Goal: Task Accomplishment & Management: Use online tool/utility

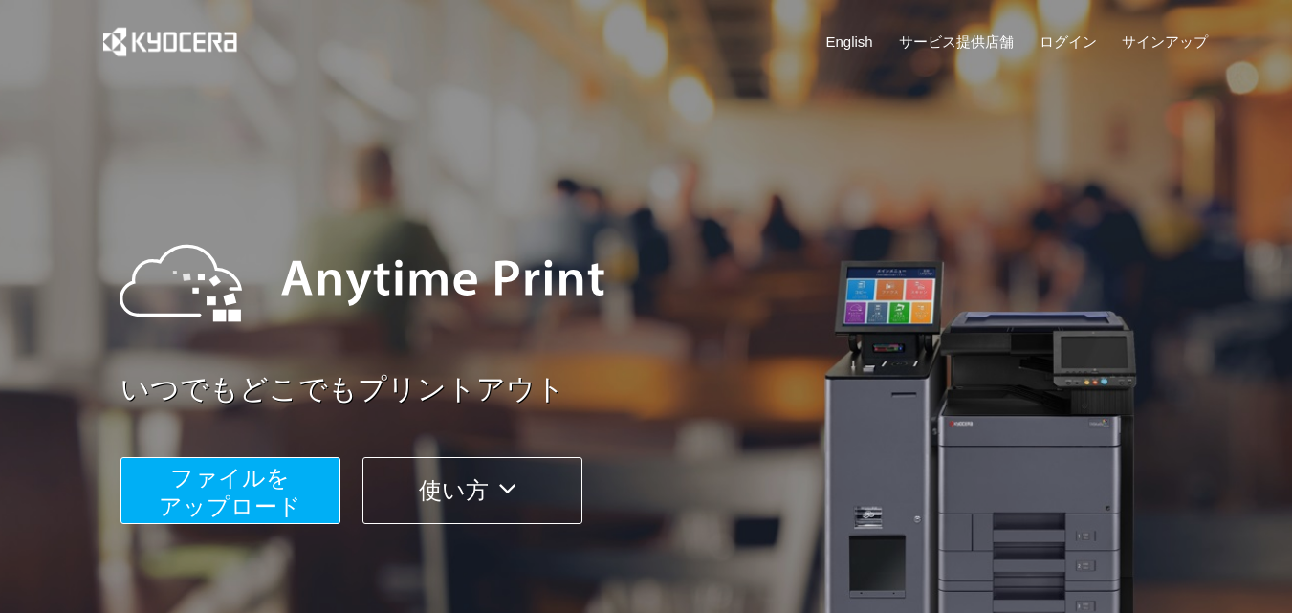
scroll to position [318, 0]
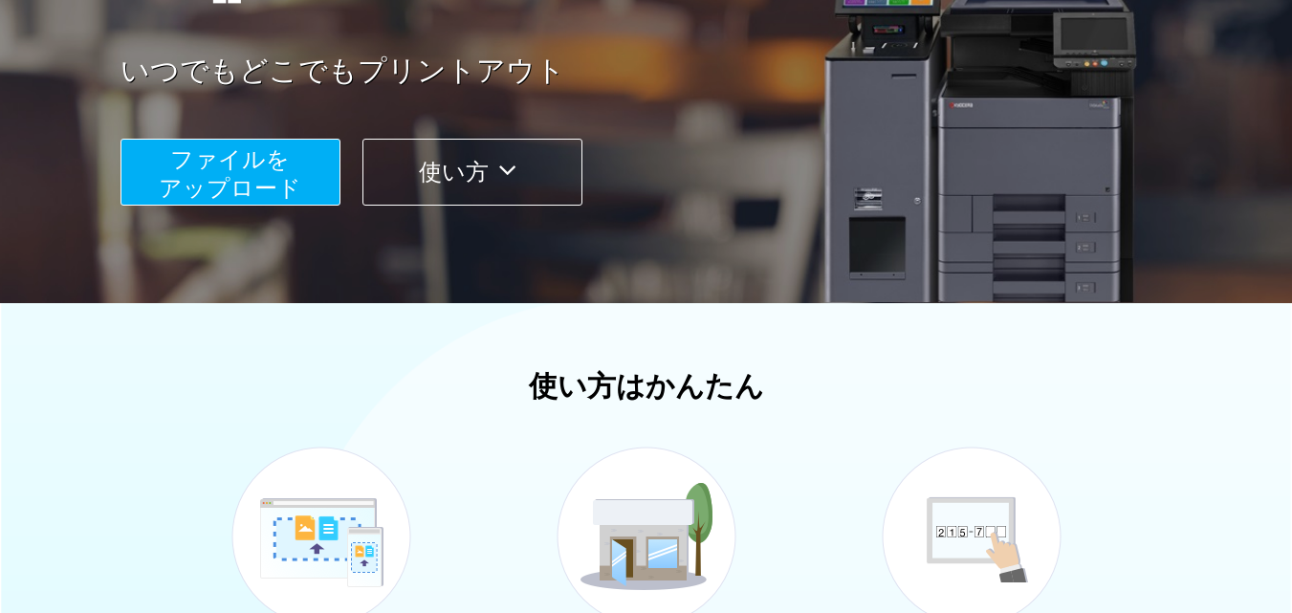
click at [293, 182] on span "ファイルを ​​アップロード" at bounding box center [230, 173] width 143 height 55
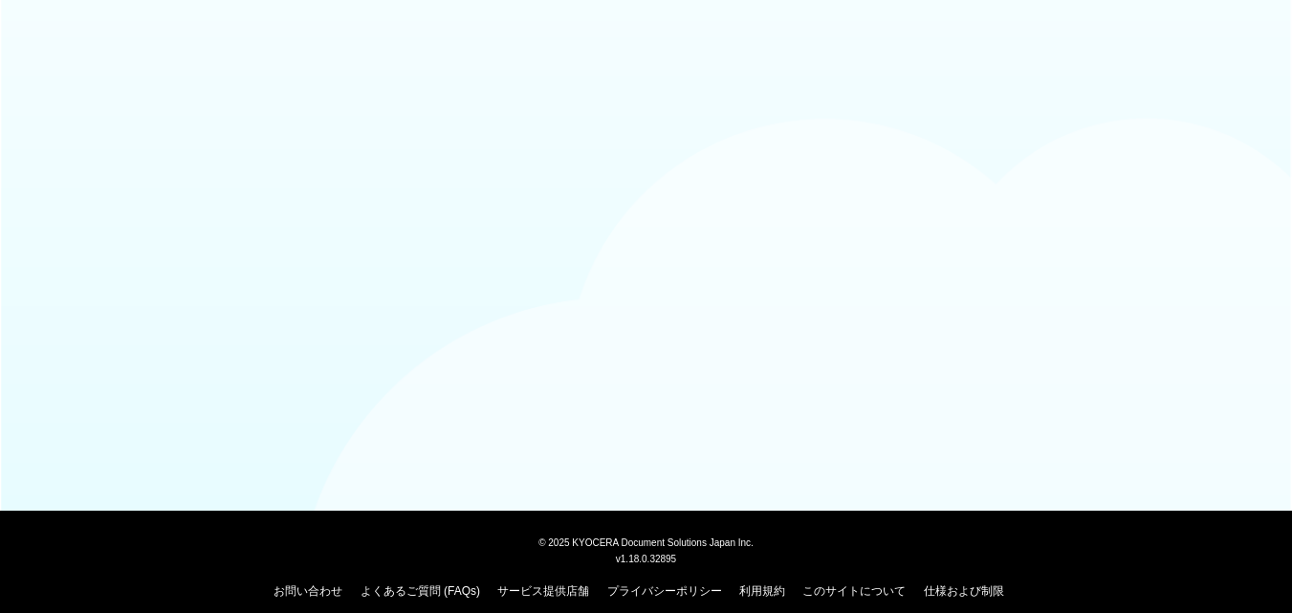
scroll to position [200, 0]
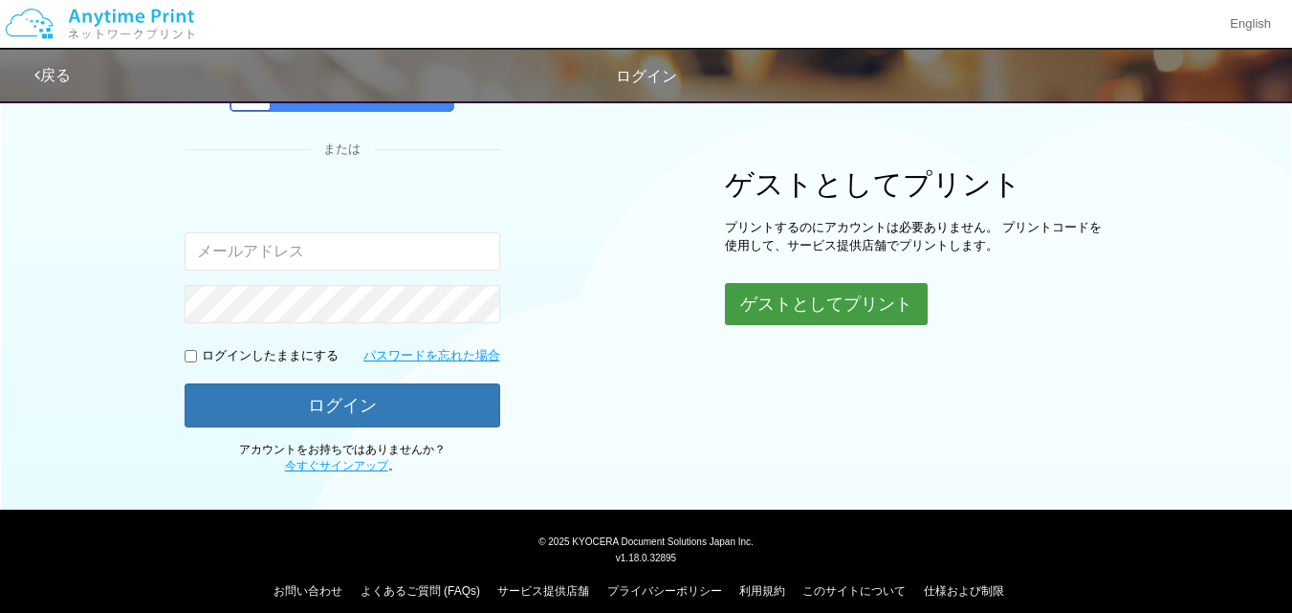
click at [790, 300] on button "ゲストとしてプリント" at bounding box center [826, 304] width 203 height 42
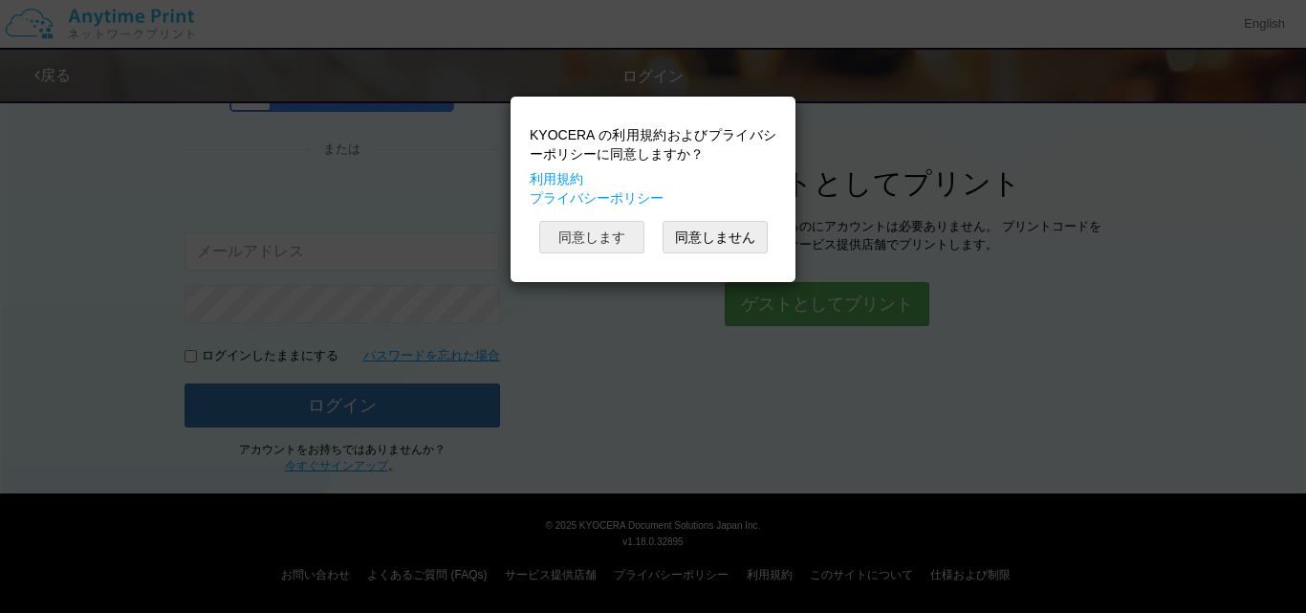
click at [604, 234] on button "同意します" at bounding box center [591, 237] width 105 height 33
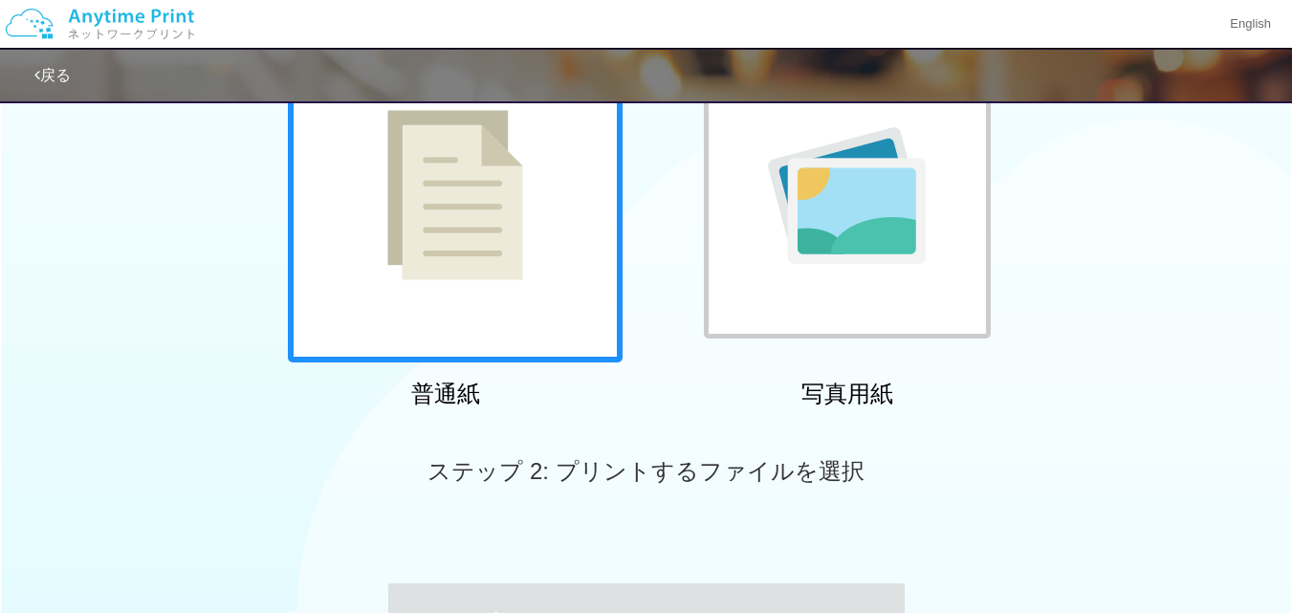
click at [558, 246] on div at bounding box center [455, 195] width 335 height 335
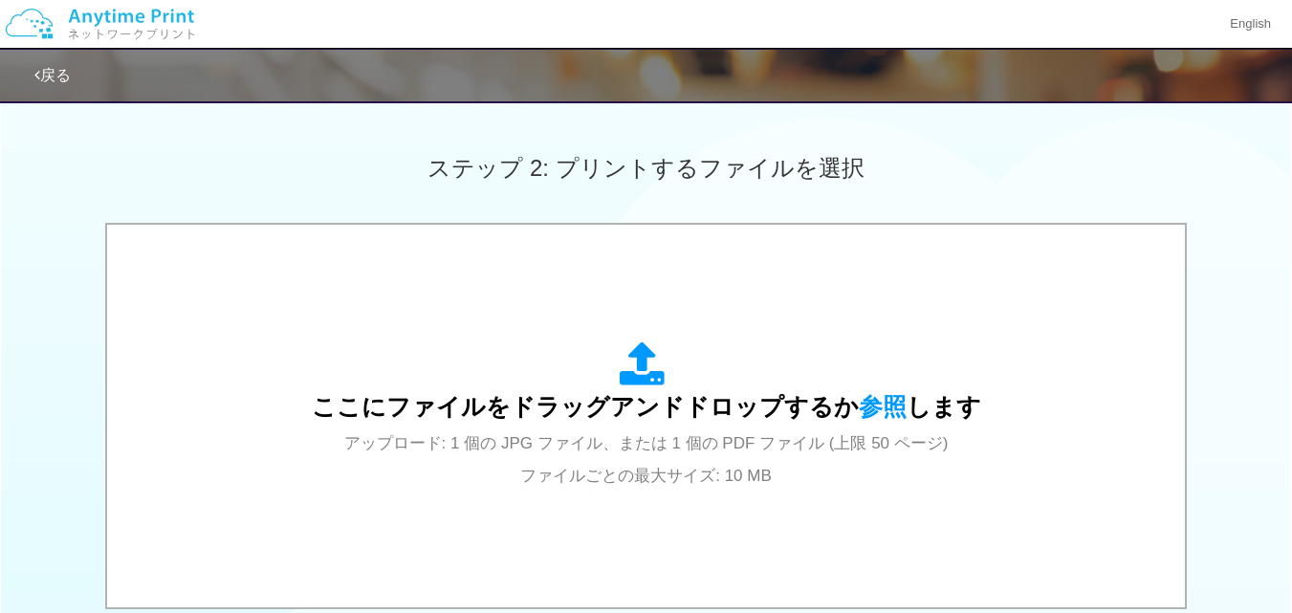
scroll to position [579, 0]
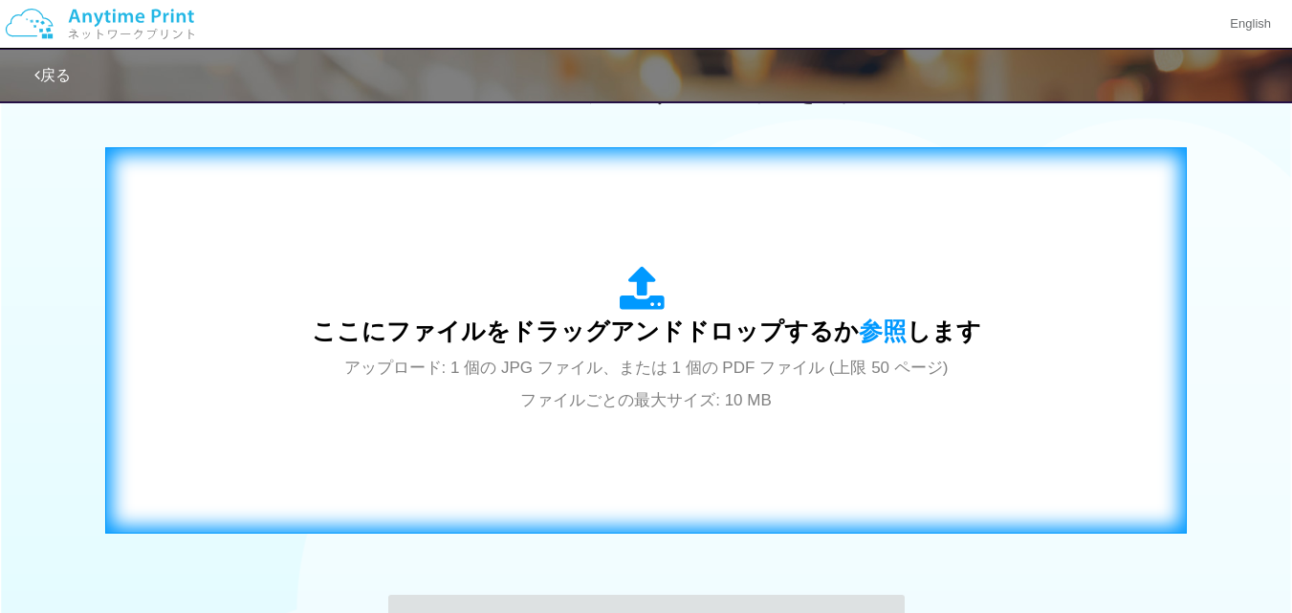
click at [623, 274] on icon at bounding box center [647, 290] width 54 height 48
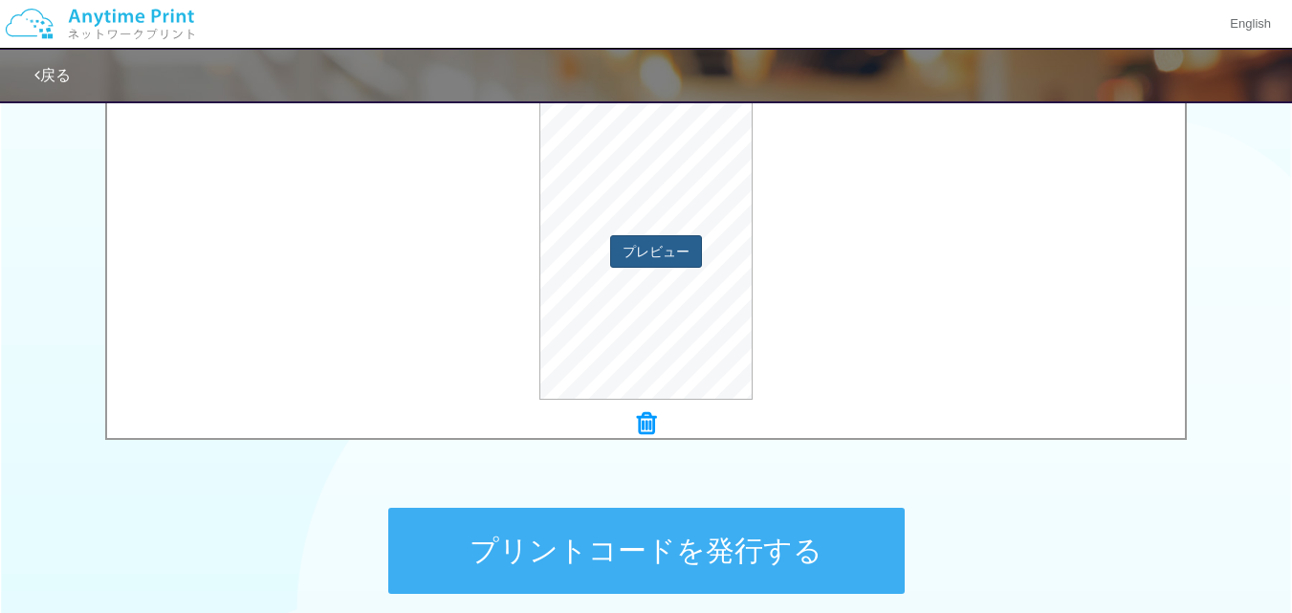
scroll to position [643, 0]
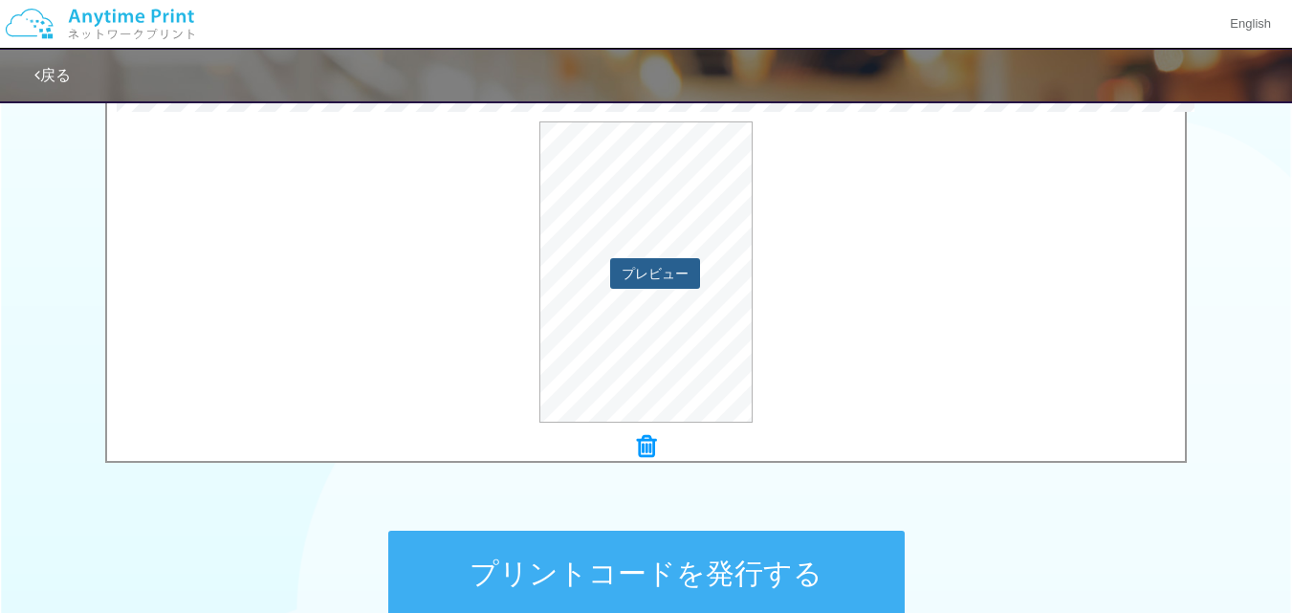
click at [650, 272] on button "プレビュー" at bounding box center [655, 273] width 90 height 31
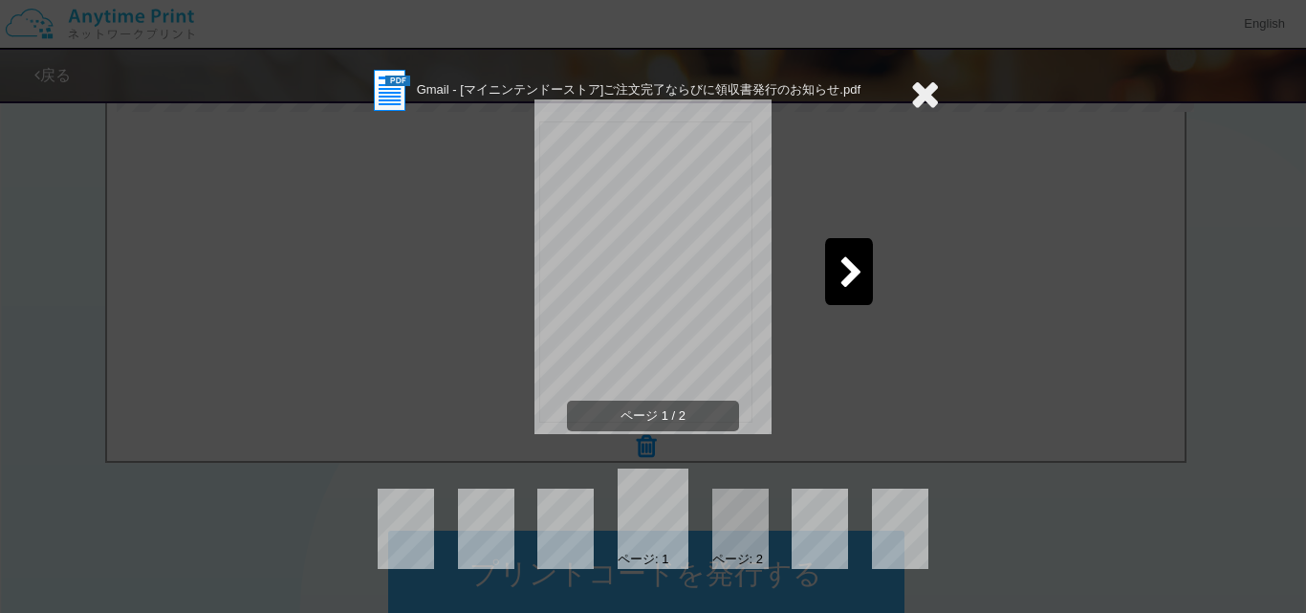
click at [855, 273] on icon at bounding box center [852, 273] width 24 height 33
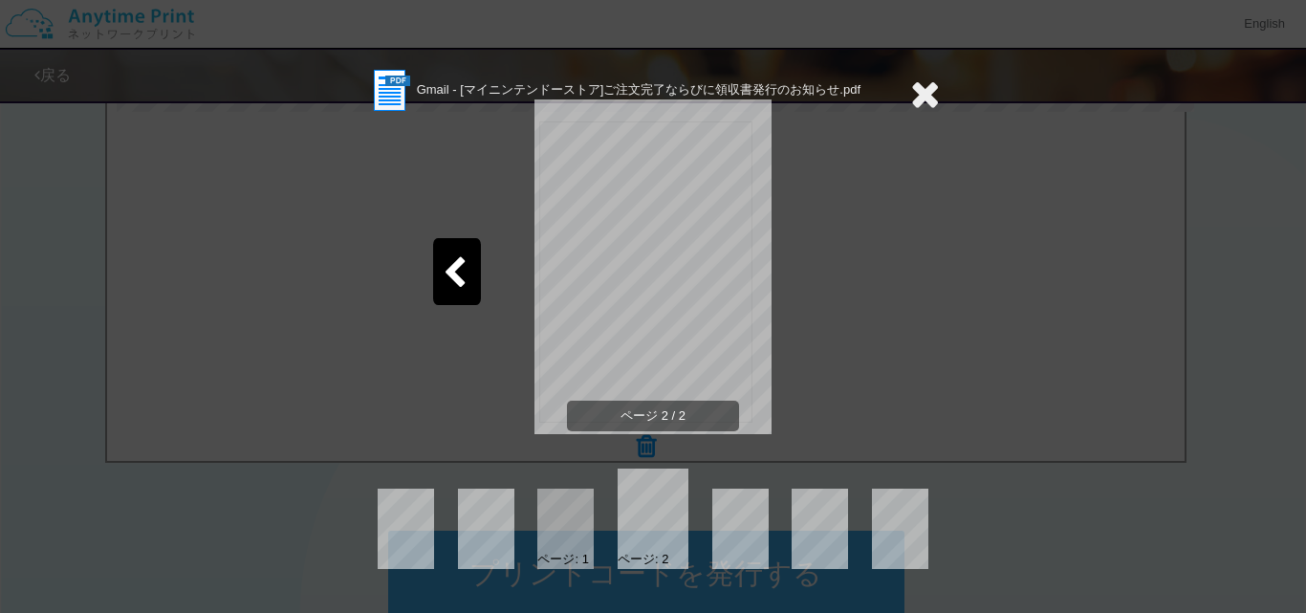
click at [920, 90] on icon at bounding box center [926, 94] width 30 height 38
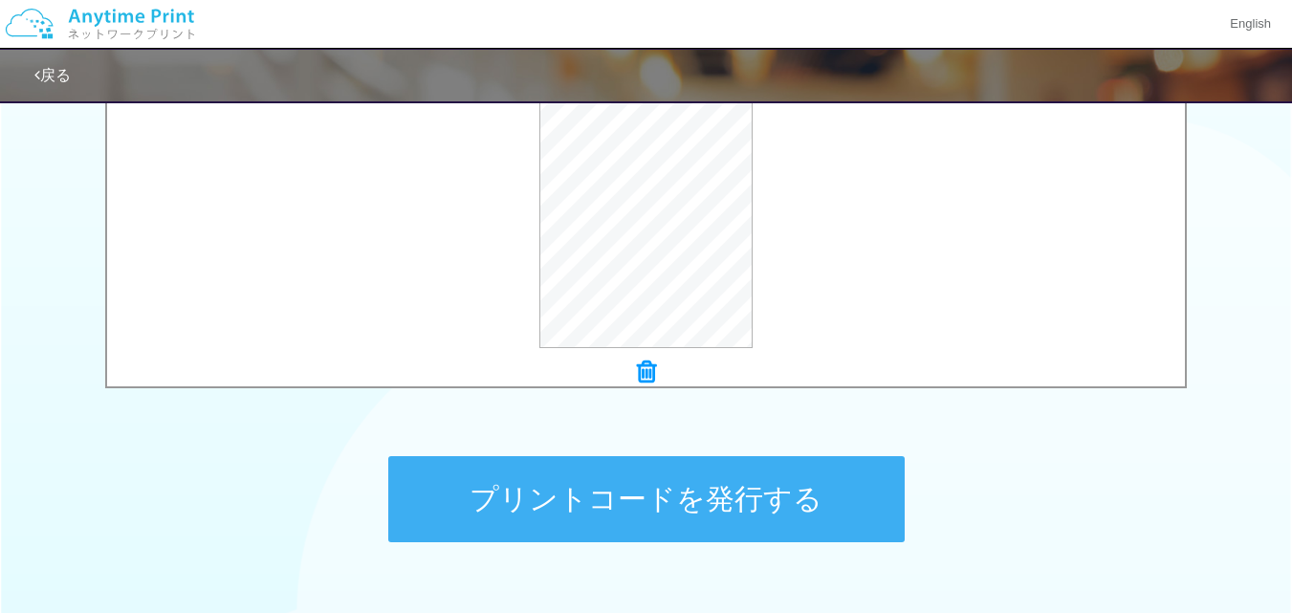
scroll to position [650, 0]
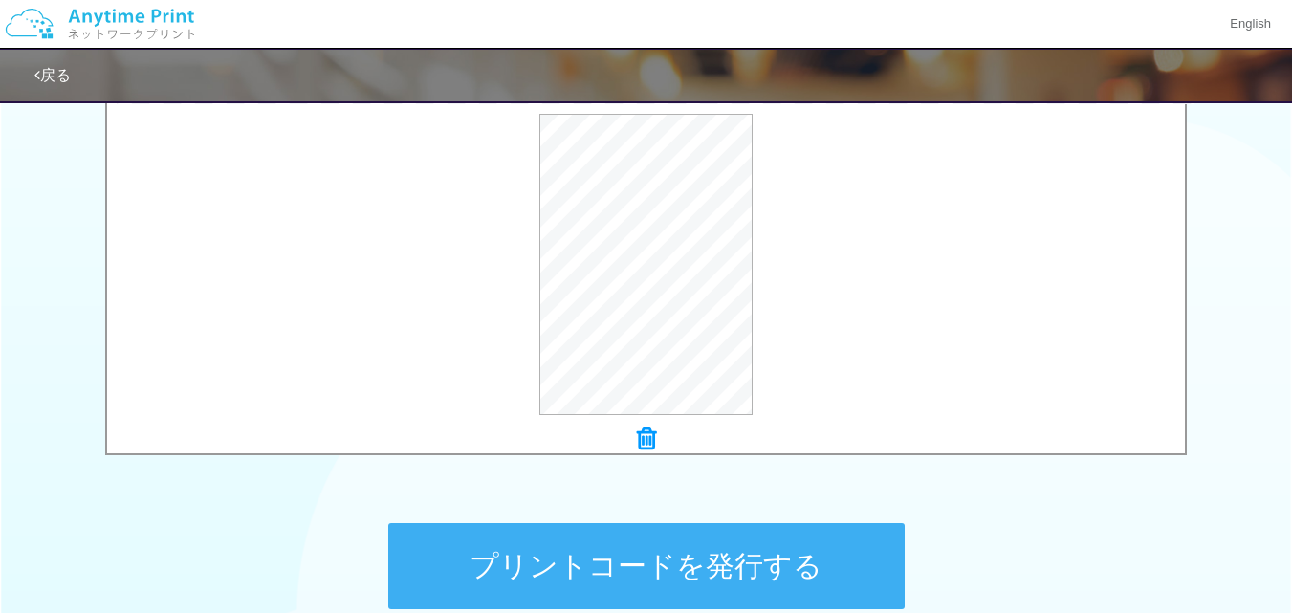
click at [649, 442] on icon at bounding box center [646, 439] width 19 height 25
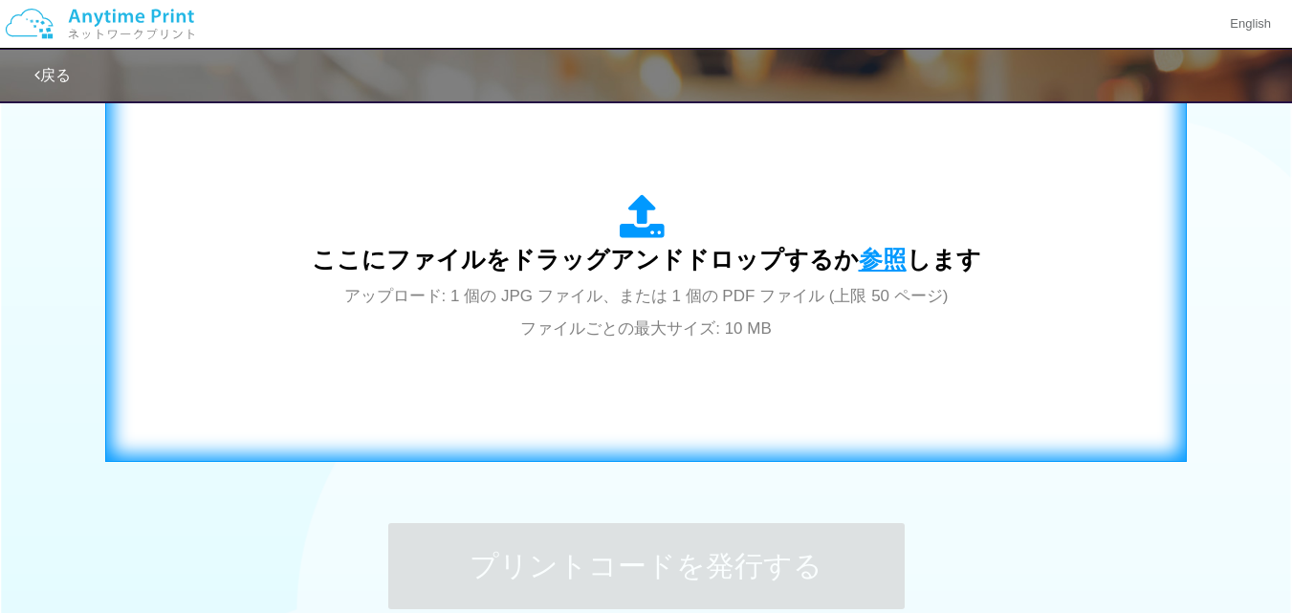
click at [867, 258] on span "参照" at bounding box center [883, 259] width 48 height 27
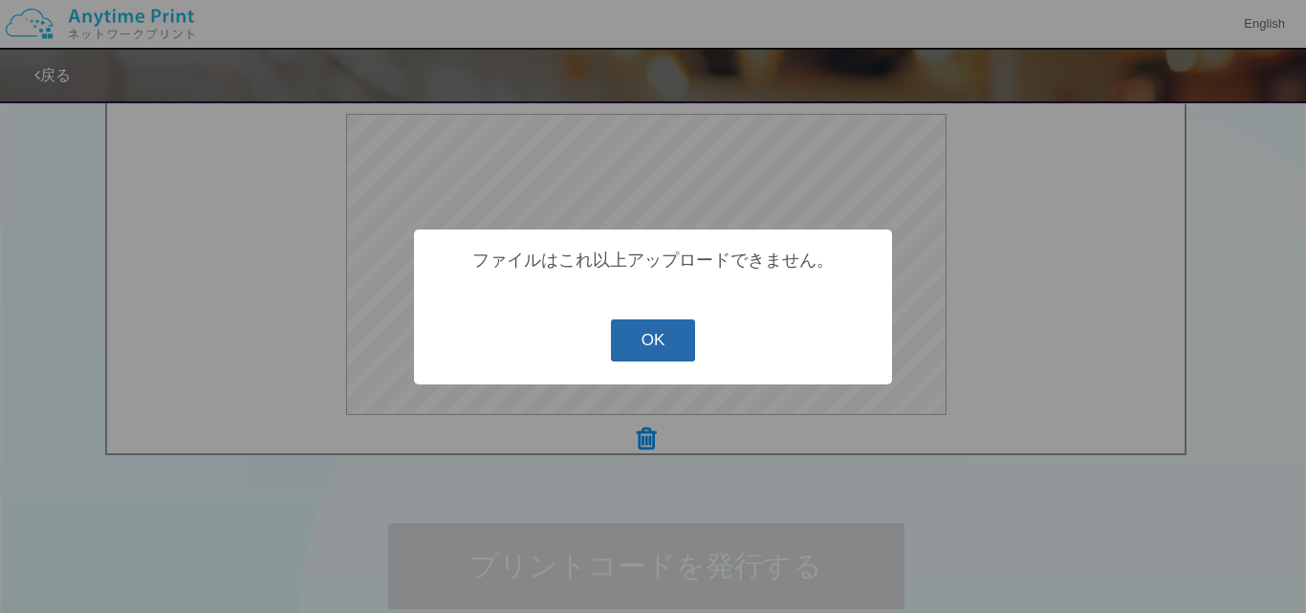
click at [619, 339] on button "OK" at bounding box center [653, 340] width 85 height 42
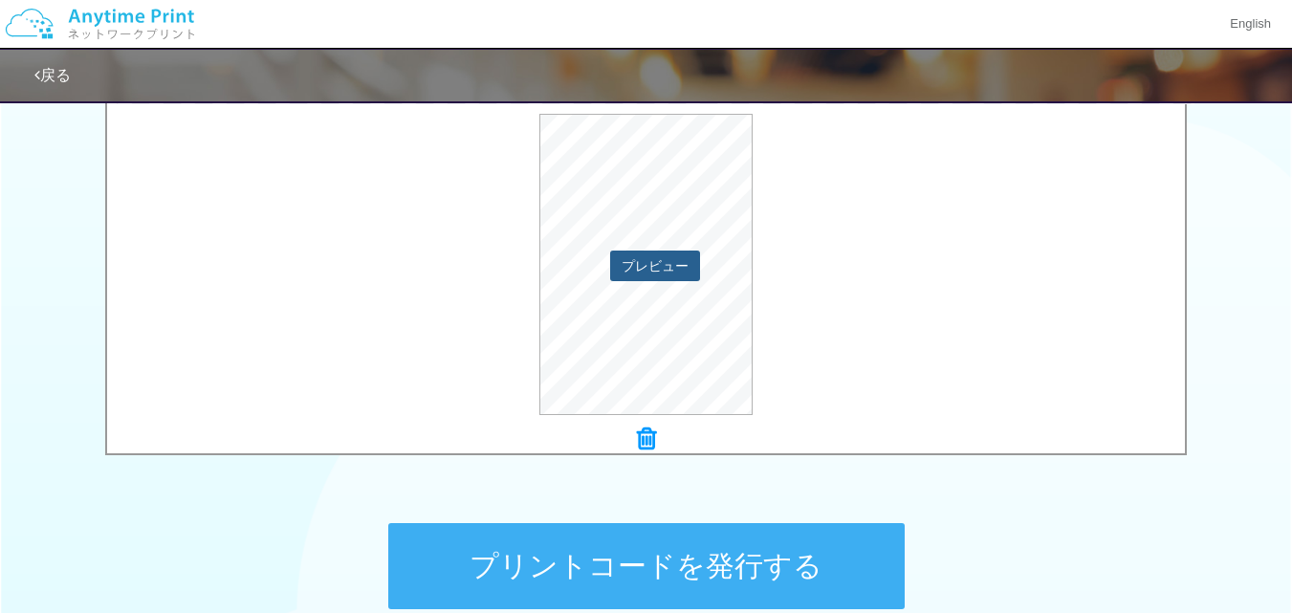
click at [638, 275] on button "プレビュー" at bounding box center [655, 266] width 90 height 31
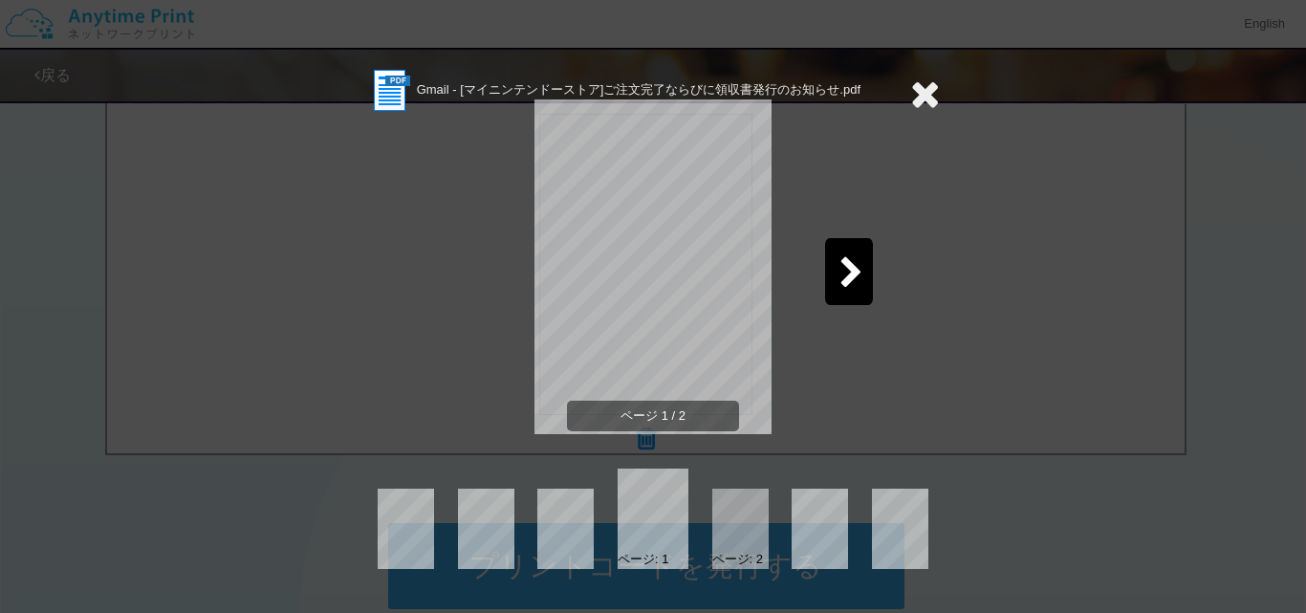
click at [834, 274] on div at bounding box center [849, 271] width 48 height 67
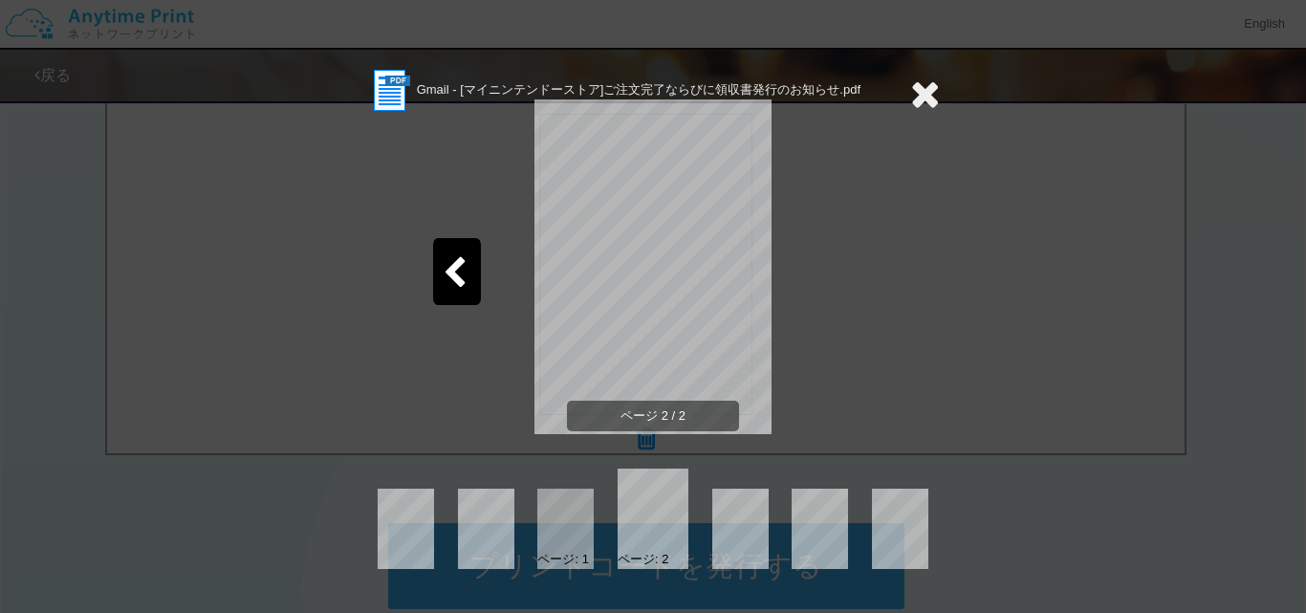
click at [921, 100] on icon at bounding box center [926, 94] width 30 height 38
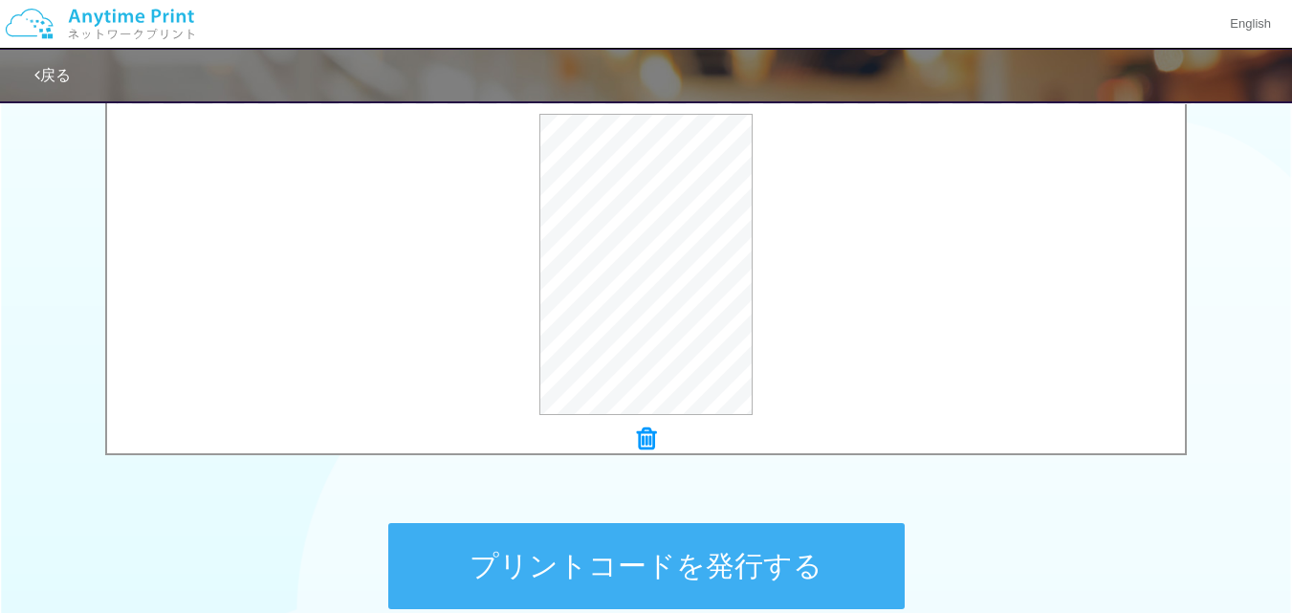
click at [670, 549] on button "プリントコードを発行する" at bounding box center [646, 566] width 516 height 86
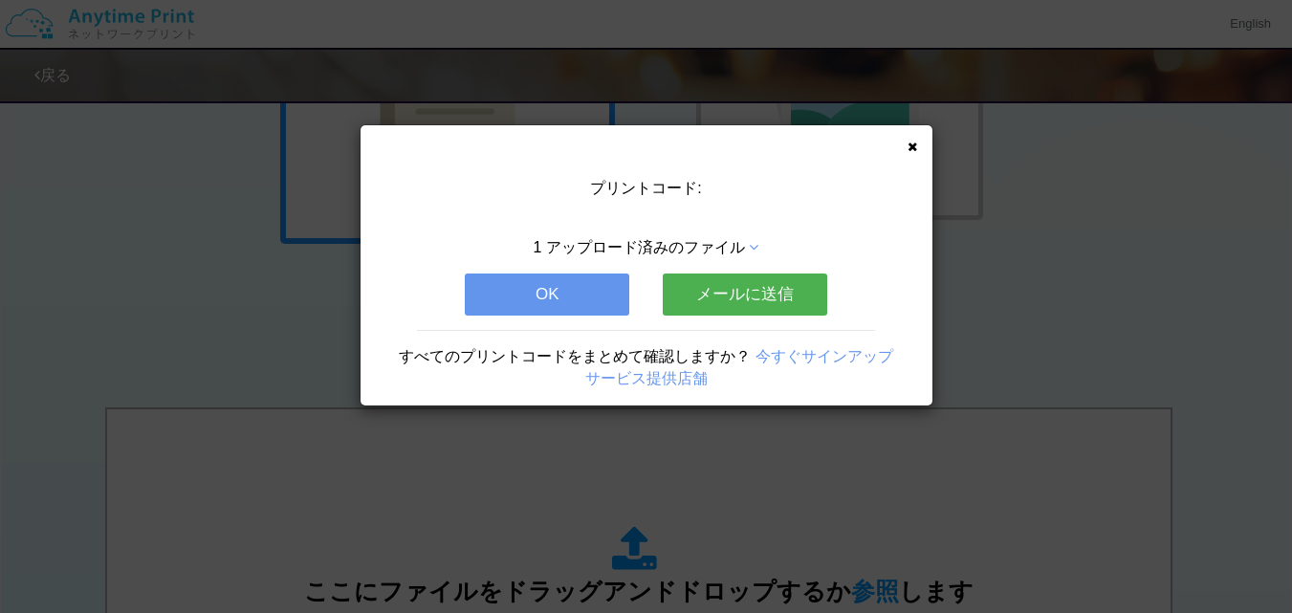
scroll to position [447, 0]
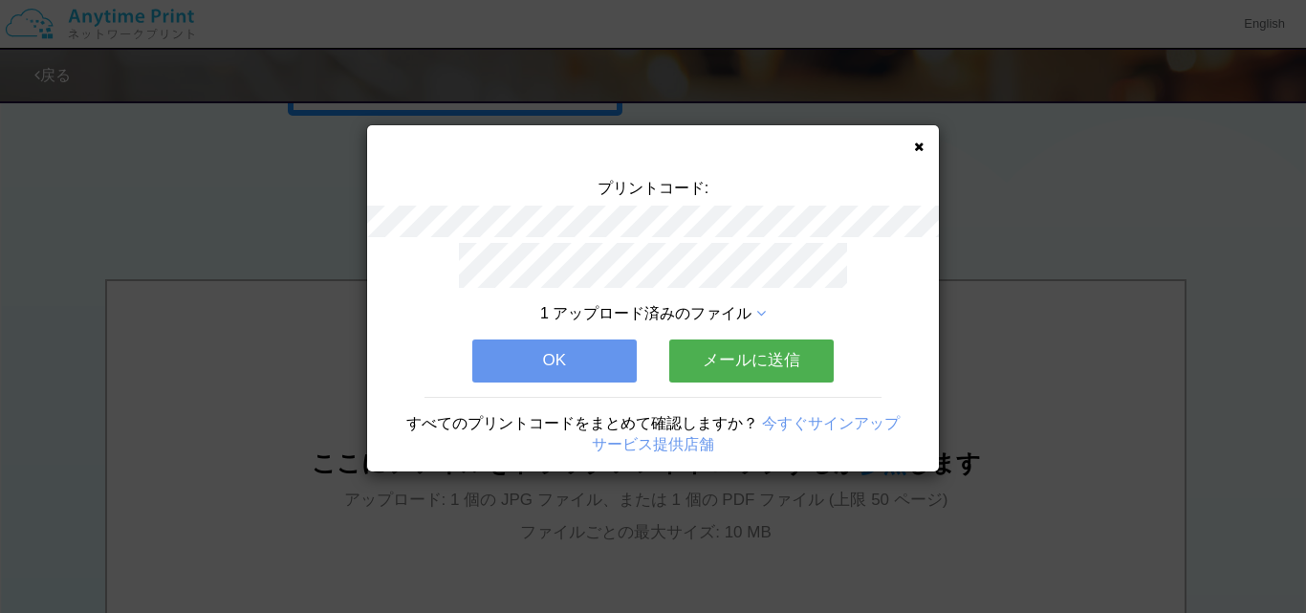
click at [914, 151] on icon at bounding box center [919, 147] width 10 height 12
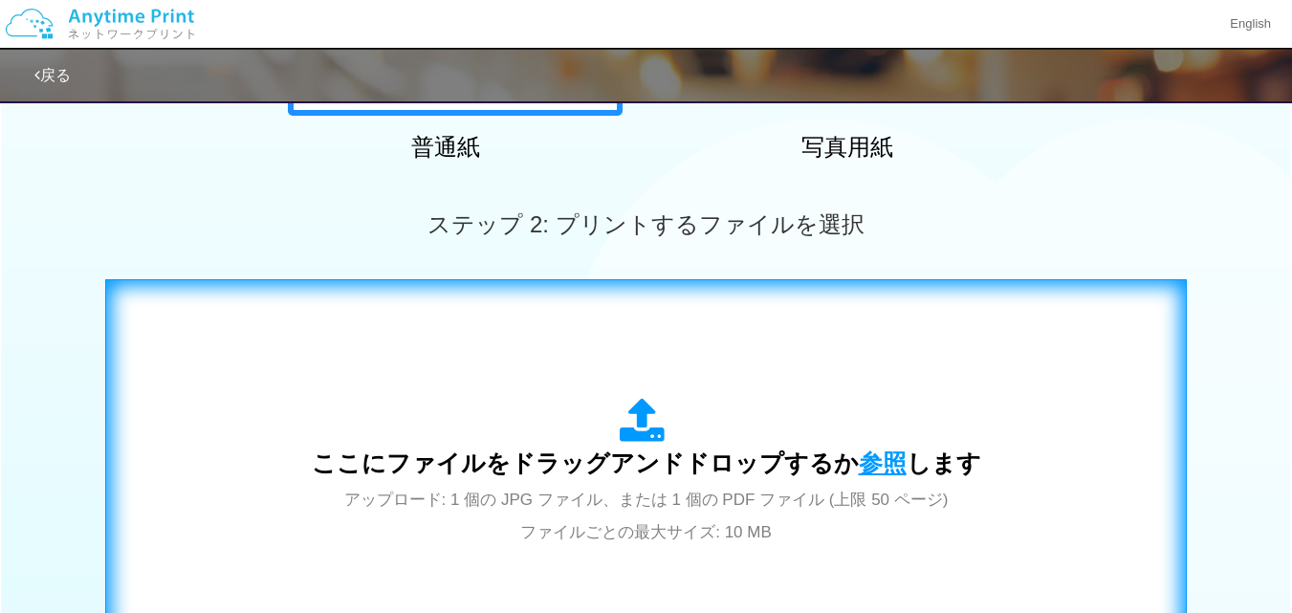
click at [889, 464] on span "参照" at bounding box center [883, 463] width 48 height 27
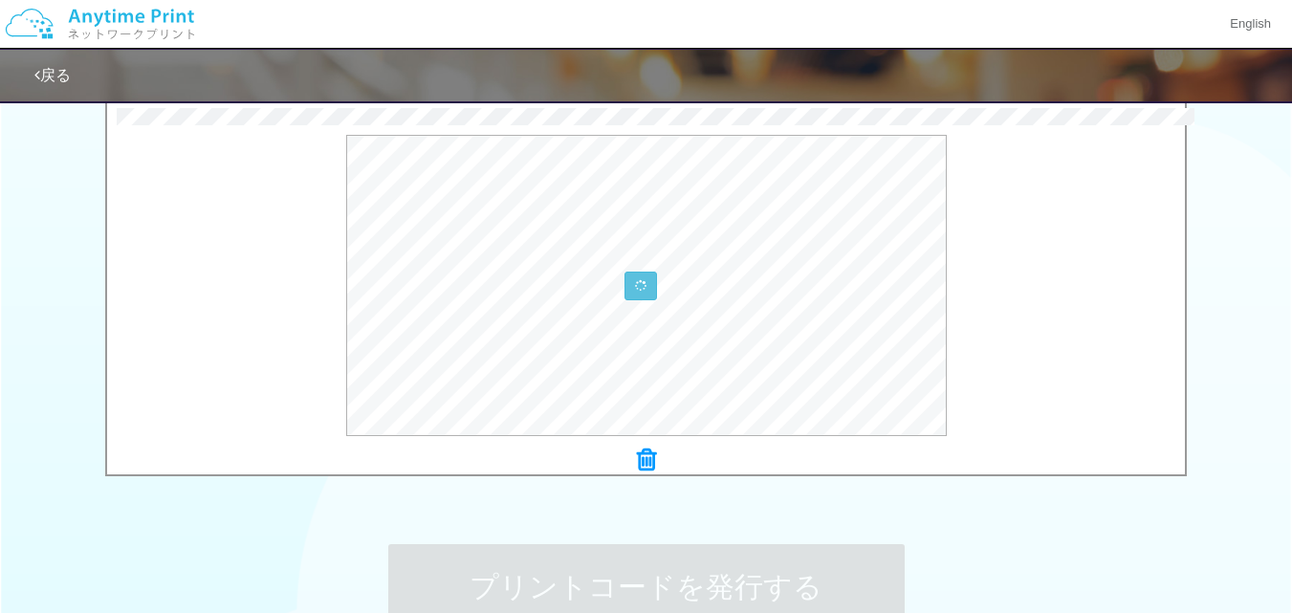
scroll to position [638, 0]
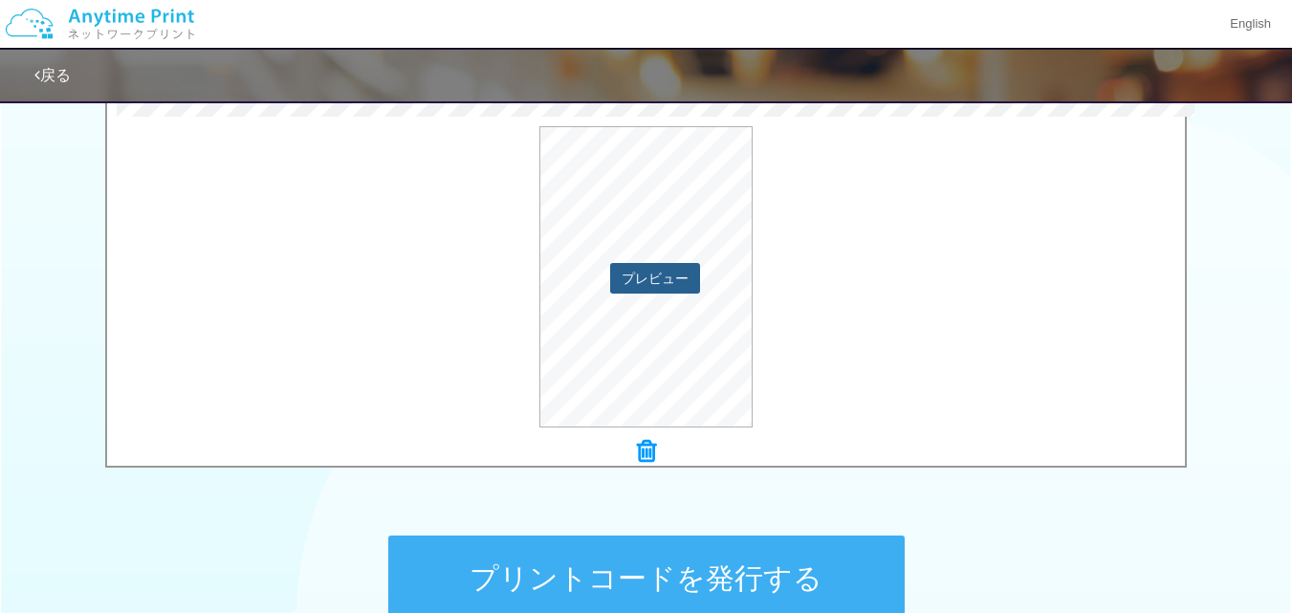
click at [650, 283] on button "プレビュー" at bounding box center [655, 278] width 90 height 31
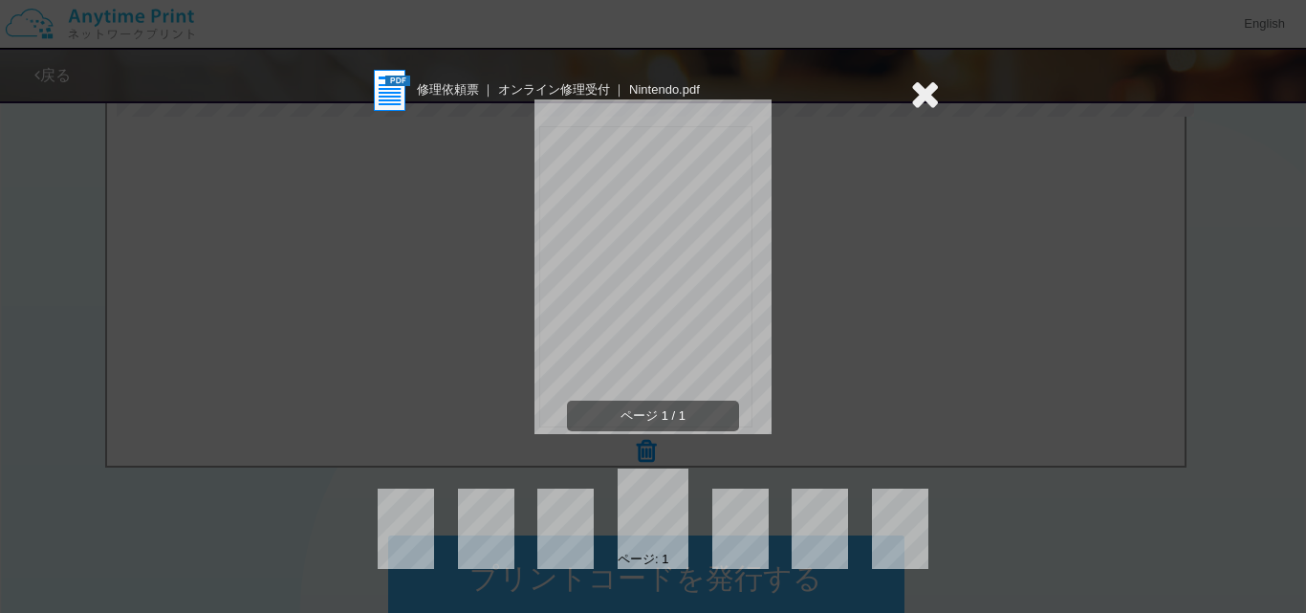
click at [917, 92] on icon at bounding box center [926, 94] width 30 height 38
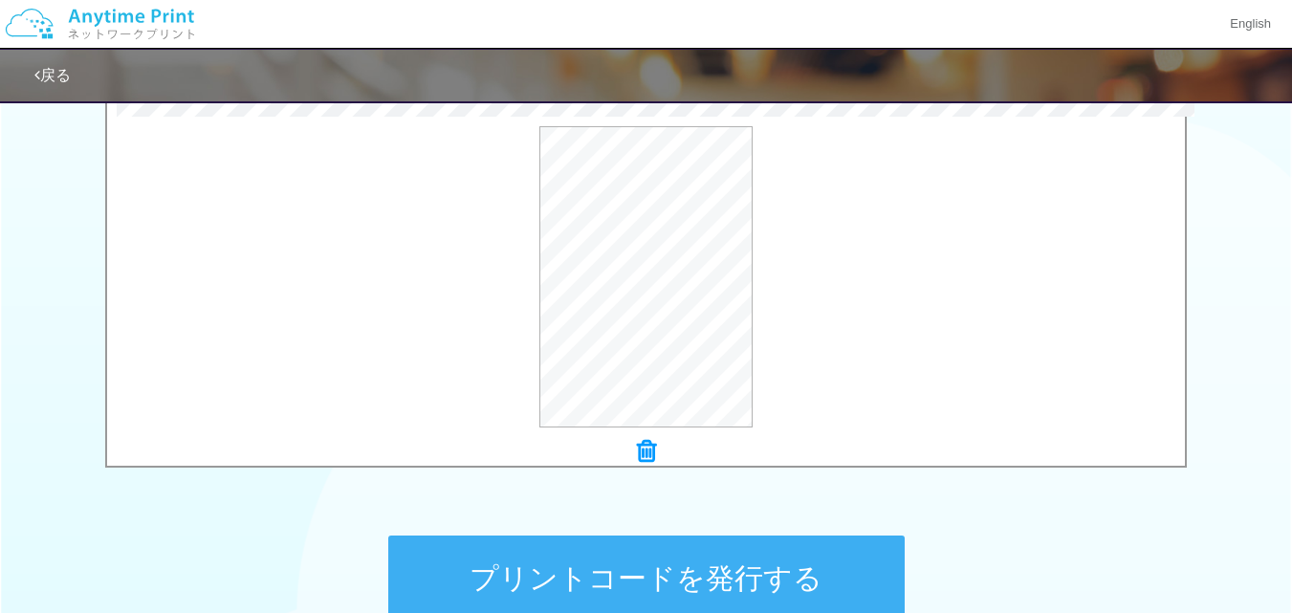
click at [698, 587] on button "プリントコードを発行する" at bounding box center [646, 579] width 516 height 86
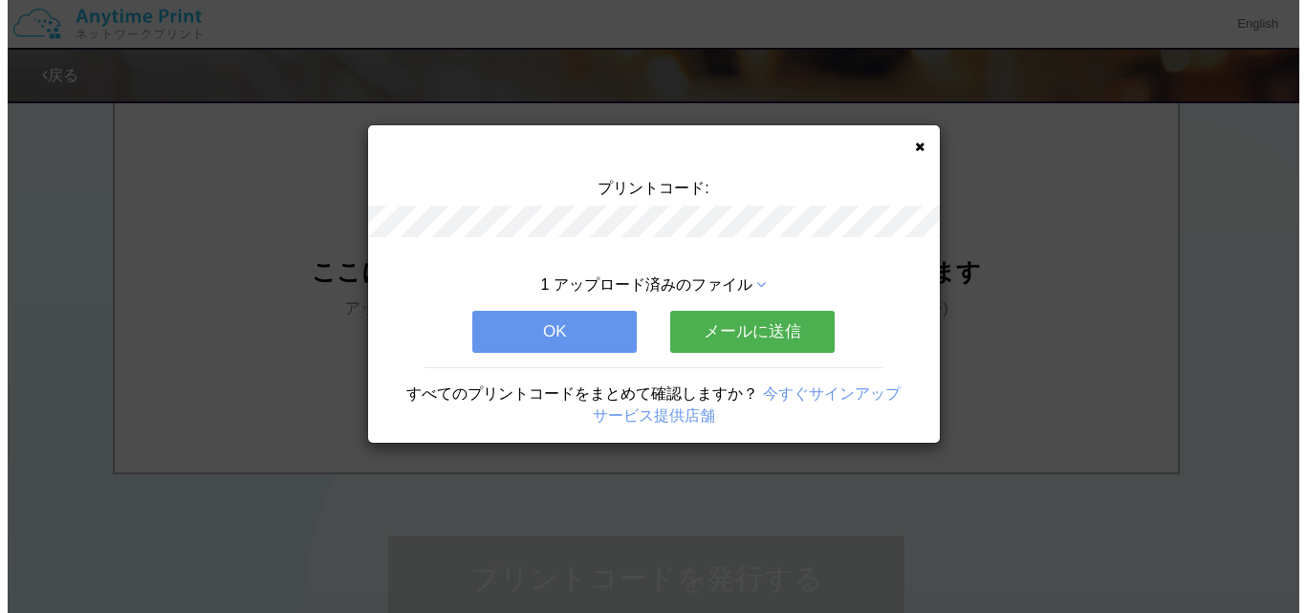
scroll to position [0, 0]
